Goal: Task Accomplishment & Management: Manage account settings

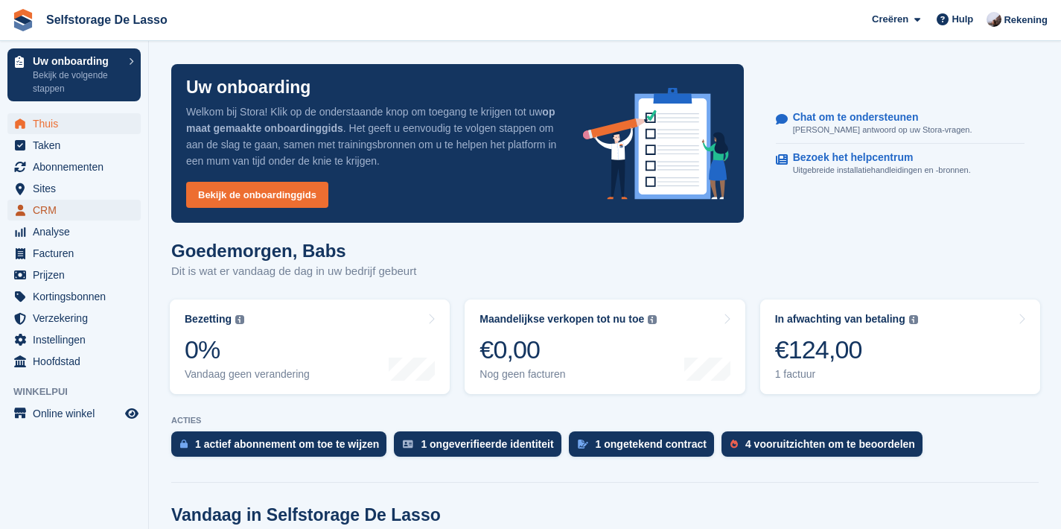
click at [42, 211] on span "CRM" at bounding box center [77, 210] width 89 height 21
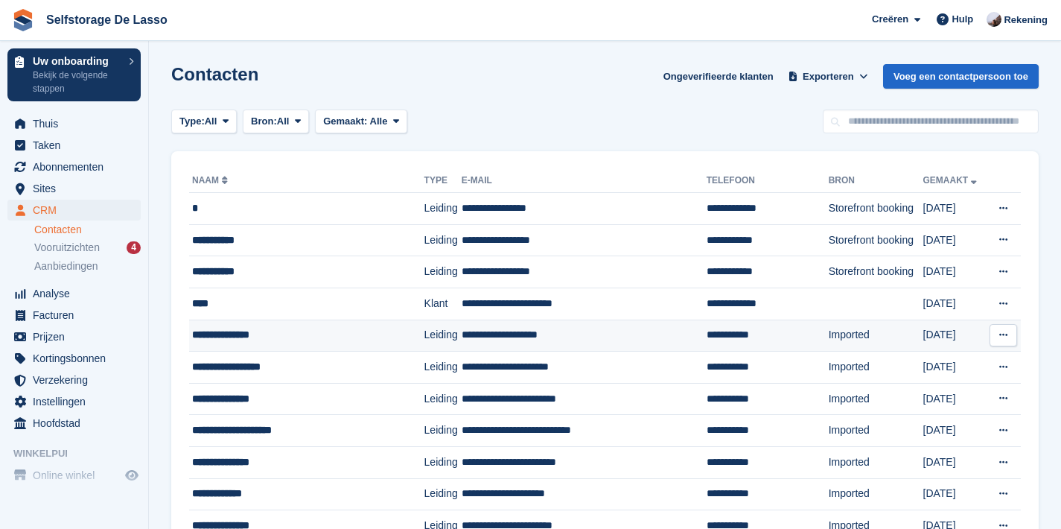
click at [223, 337] on div "**********" at bounding box center [296, 335] width 209 height 16
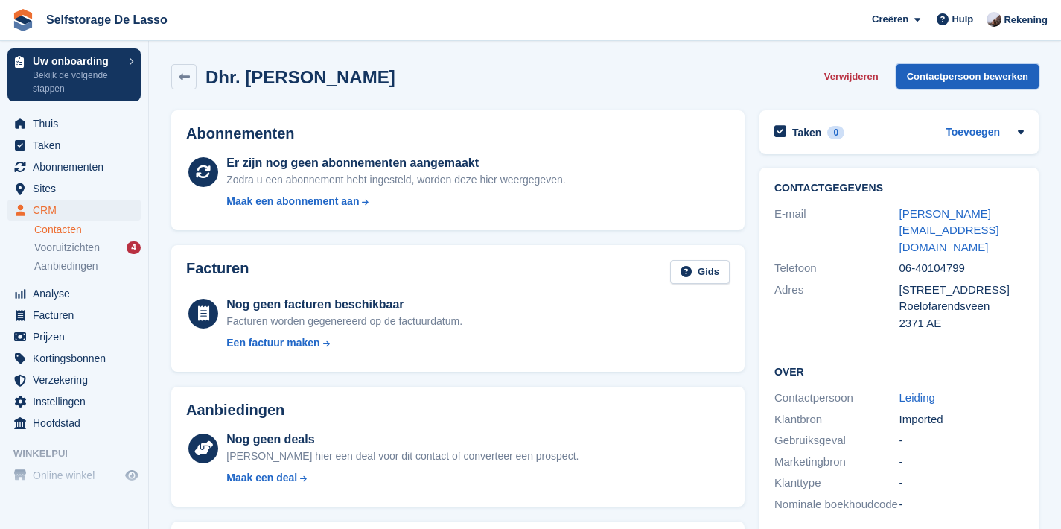
click at [963, 78] on link "Contactpersoon bewerken" at bounding box center [968, 76] width 142 height 25
click at [53, 245] on span "Vooruitzichten" at bounding box center [67, 248] width 66 height 14
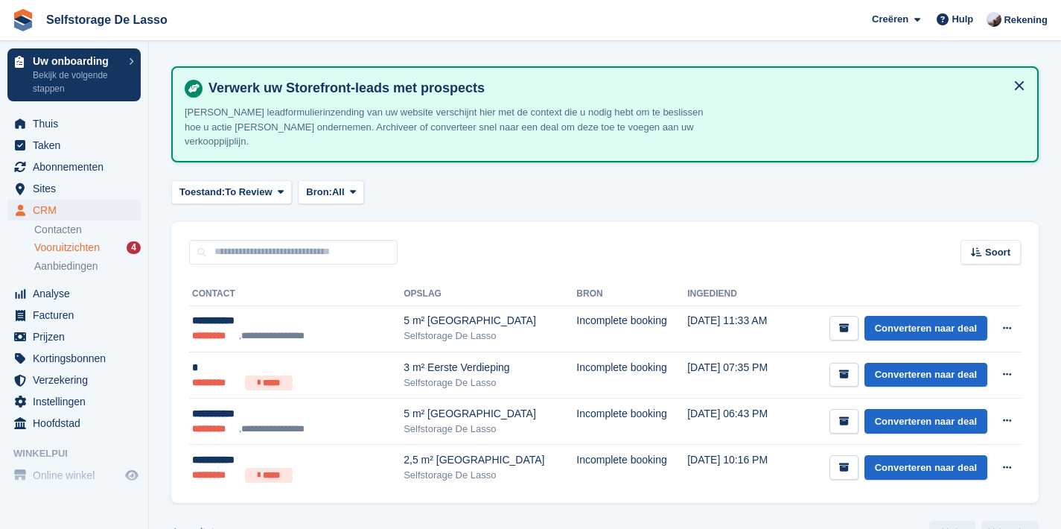
scroll to position [66, 0]
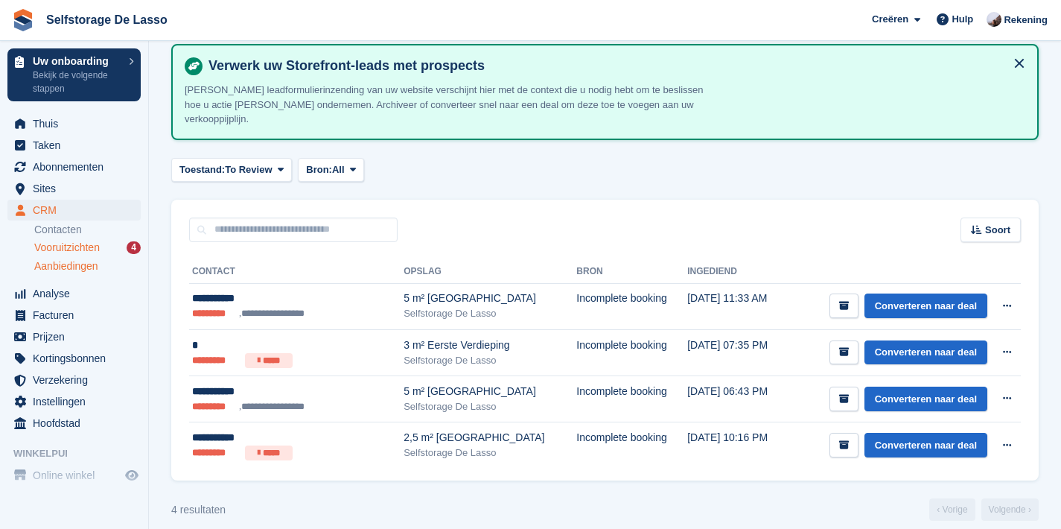
click at [59, 272] on span "Aanbiedingen" at bounding box center [66, 266] width 64 height 14
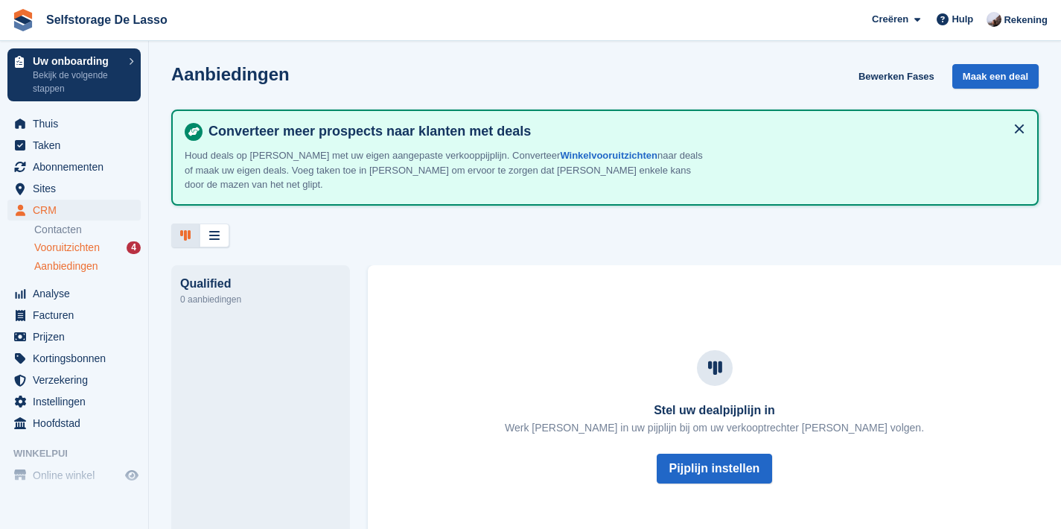
click at [67, 245] on span "Vooruitzichten" at bounding box center [67, 248] width 66 height 14
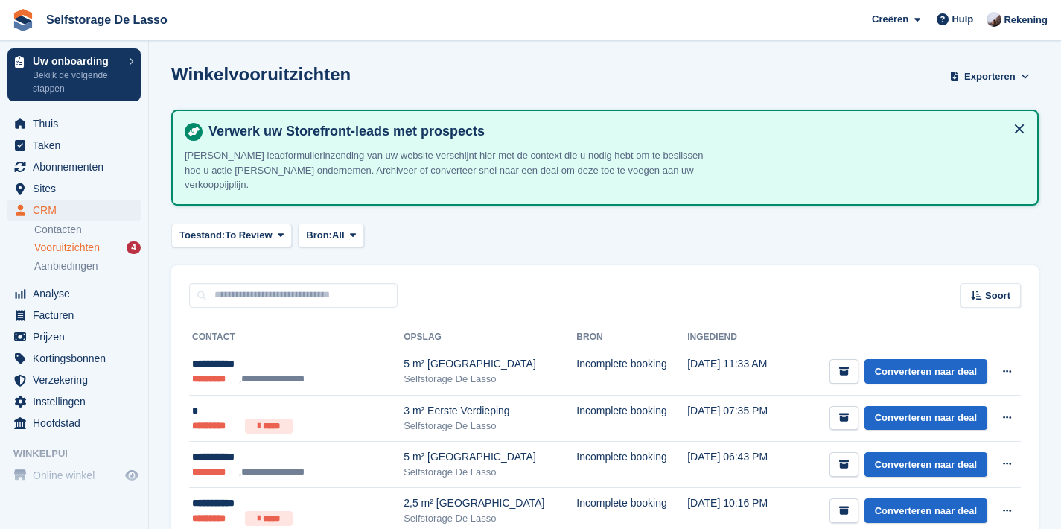
click at [685, 51] on section "Winkelvooruitzichten Exporteren Exporteren Vooruitzichten Exporteer een CSV van…" at bounding box center [605, 304] width 912 height 608
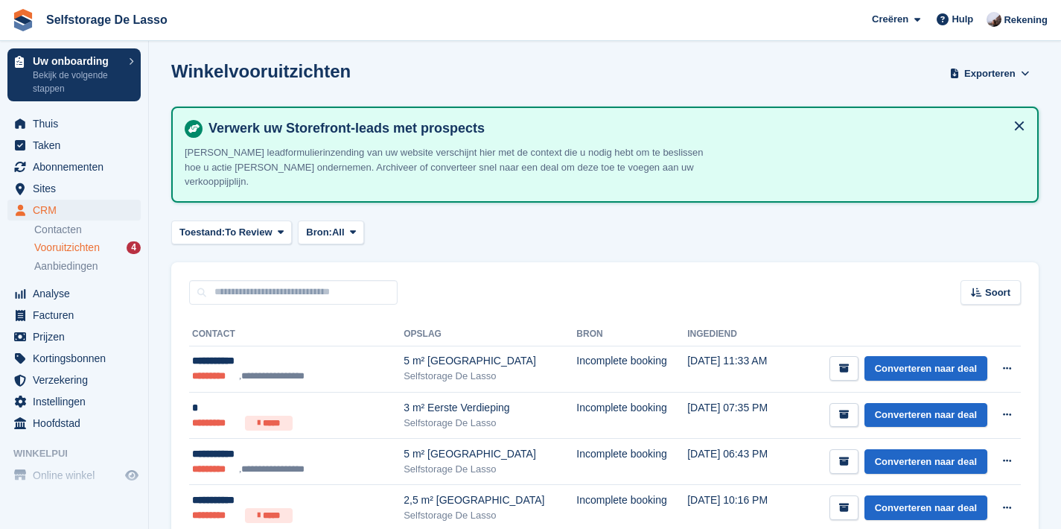
click at [524, 220] on div "Toestand: To Review All Archived To Review Bron: All All Incomplete booking Pri…" at bounding box center [605, 232] width 868 height 25
click at [1019, 125] on button at bounding box center [1020, 126] width 24 height 24
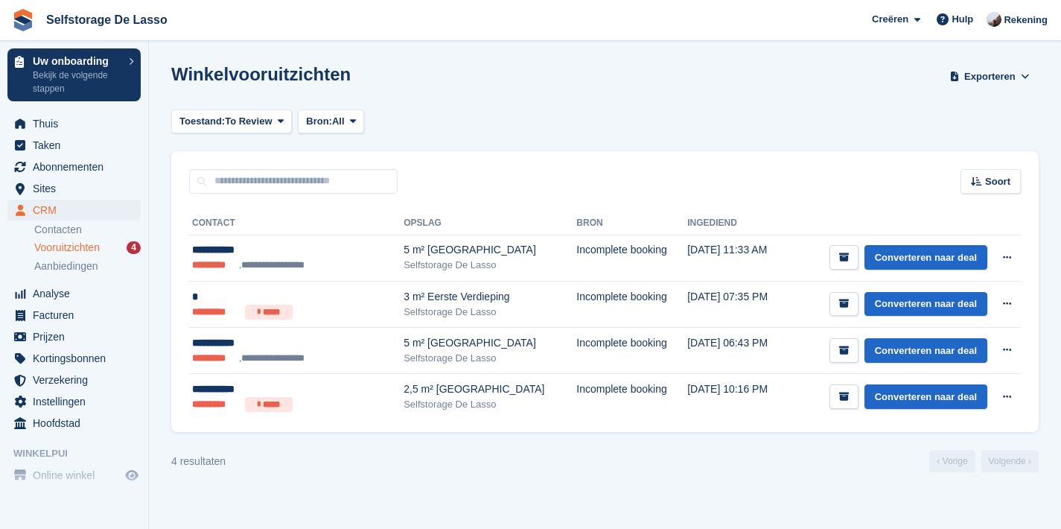
scroll to position [0, 0]
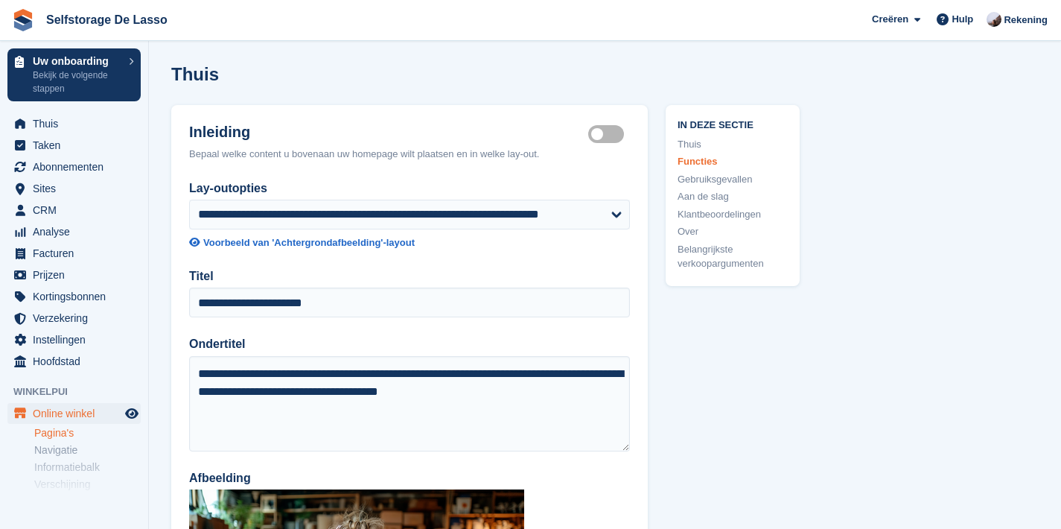
click at [36, 123] on span "Thuis" at bounding box center [77, 123] width 89 height 21
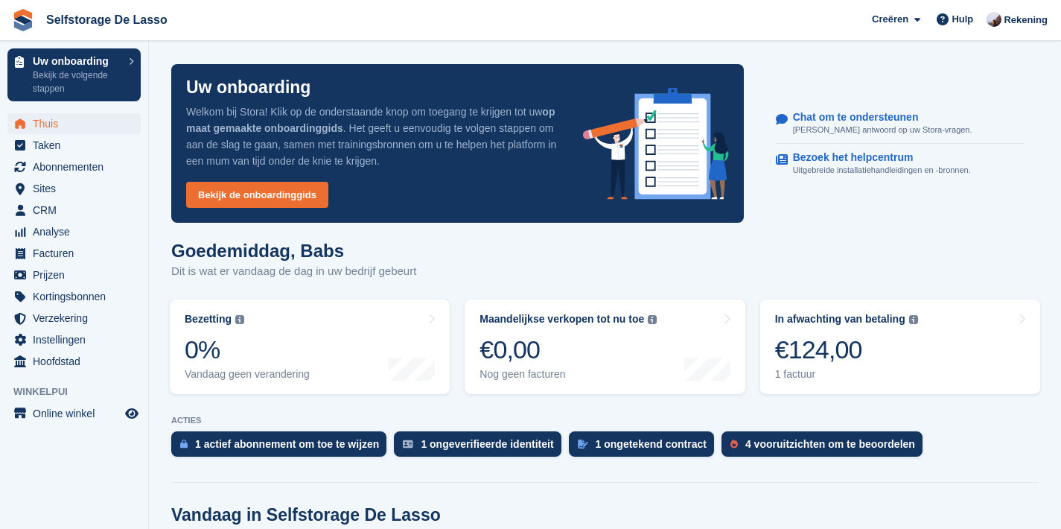
click at [495, 260] on div "Goedemiddag, Babs Dit is wat er vandaag de dag in uw bedrijf gebeurt" at bounding box center [605, 269] width 868 height 57
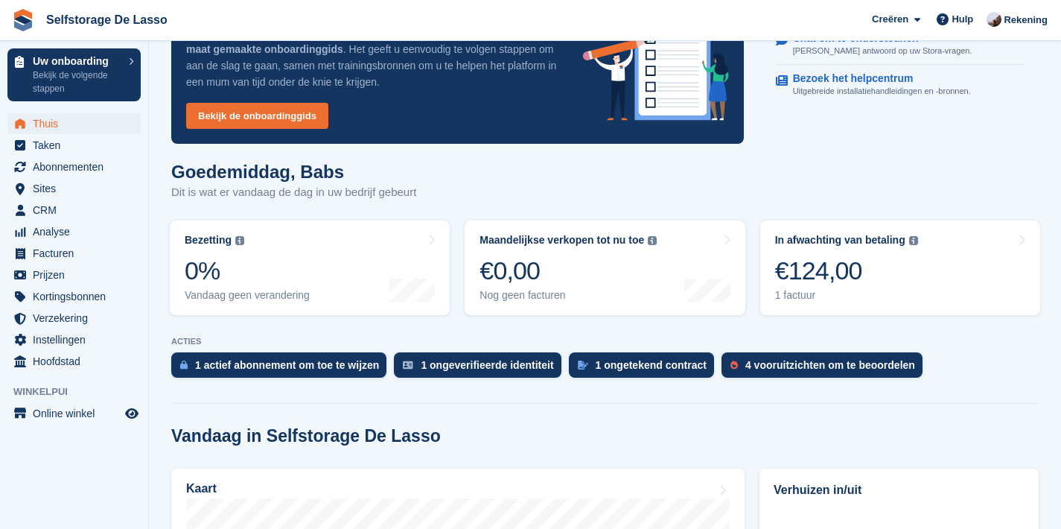
scroll to position [91, 0]
